Goal: Use online tool/utility: Utilize a website feature to perform a specific function

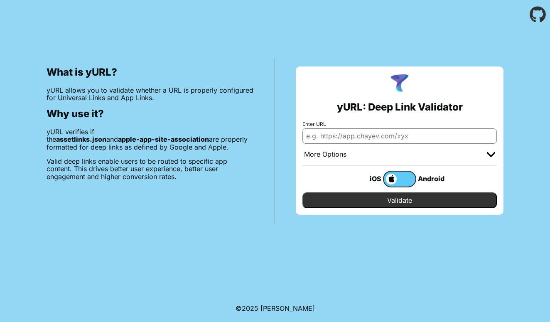
click at [389, 138] on input "Enter URL" at bounding box center [400, 135] width 195 height 15
paste input "candidhospitality.co.uk"
type input "candidhospitality.co.uk"
click at [391, 200] on input "Validate" at bounding box center [400, 201] width 195 height 16
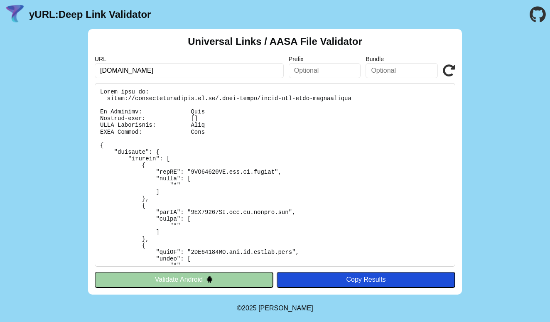
click at [226, 279] on button "Validate Android" at bounding box center [184, 280] width 179 height 16
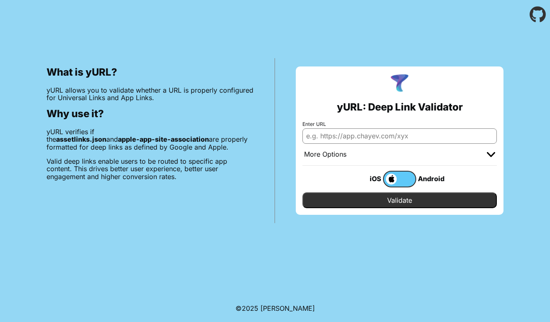
click at [412, 179] on label at bounding box center [399, 179] width 33 height 17
click at [0, 0] on input "checkbox" at bounding box center [0, 0] width 0 height 0
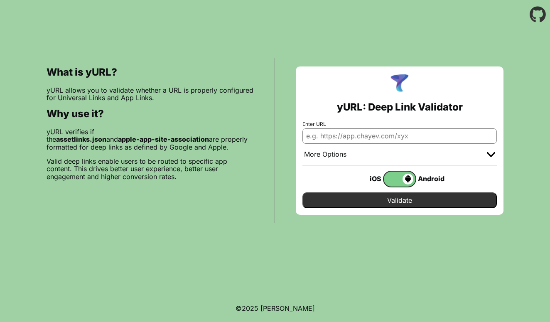
click at [409, 129] on input "Enter URL" at bounding box center [400, 135] width 195 height 15
paste input "curl -I https://twojadomena.pl/apple-app-site-association"
type input "curl -I https://twojadomena.pl/apple-app-site-association"
paste input "http://candidhospitality.co.uk/"
type input "http://candidhospitality.co.uk/"
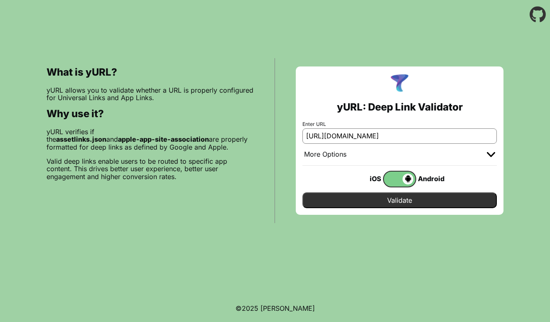
click at [332, 199] on input "Validate" at bounding box center [400, 201] width 195 height 16
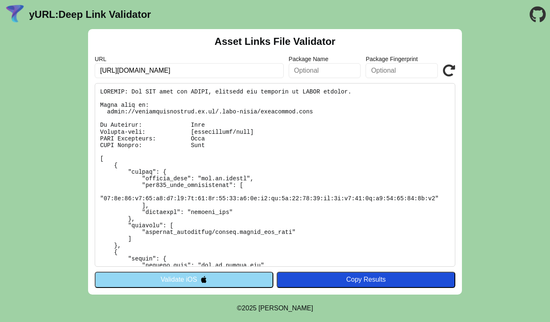
click at [237, 152] on pre at bounding box center [275, 175] width 361 height 184
click at [111, 69] on input "http://candidhospitality.co.uk/" at bounding box center [189, 70] width 189 height 15
type input "[URL][DOMAIN_NAME]"
click at [240, 277] on button "Validate iOS" at bounding box center [184, 280] width 179 height 16
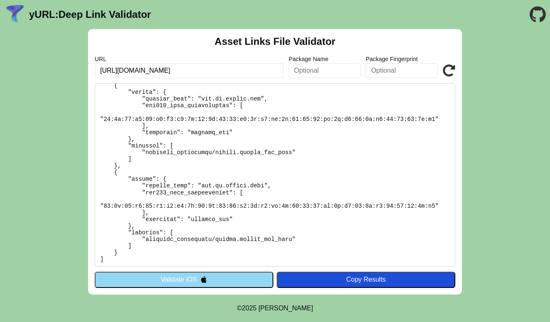
scroll to position [153, 0]
click at [204, 284] on button "Validate iOS" at bounding box center [184, 280] width 179 height 16
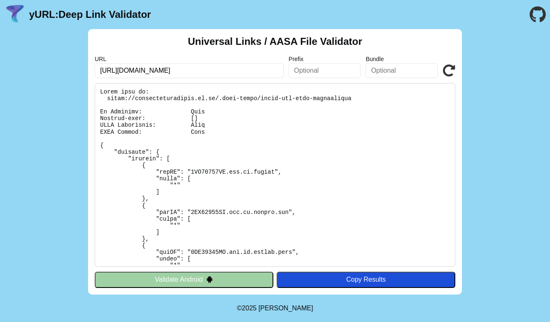
click at [214, 134] on pre at bounding box center [275, 175] width 361 height 184
drag, startPoint x: 197, startPoint y: 117, endPoint x: 100, endPoint y: 118, distance: 97.3
click at [100, 118] on pre at bounding box center [275, 175] width 361 height 184
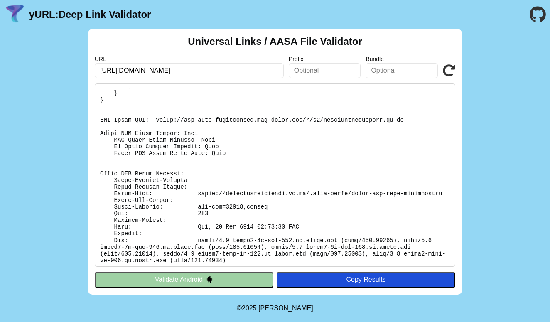
scroll to position [246, 0]
click at [219, 281] on button "Validate Android" at bounding box center [184, 280] width 179 height 16
